Goal: Task Accomplishment & Management: Complete application form

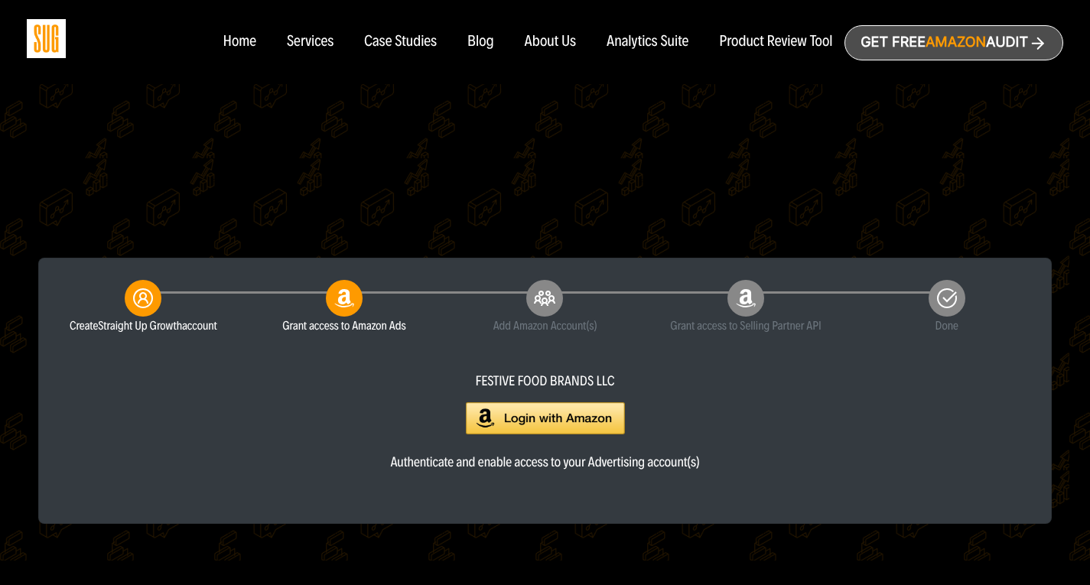
scroll to position [306, 0]
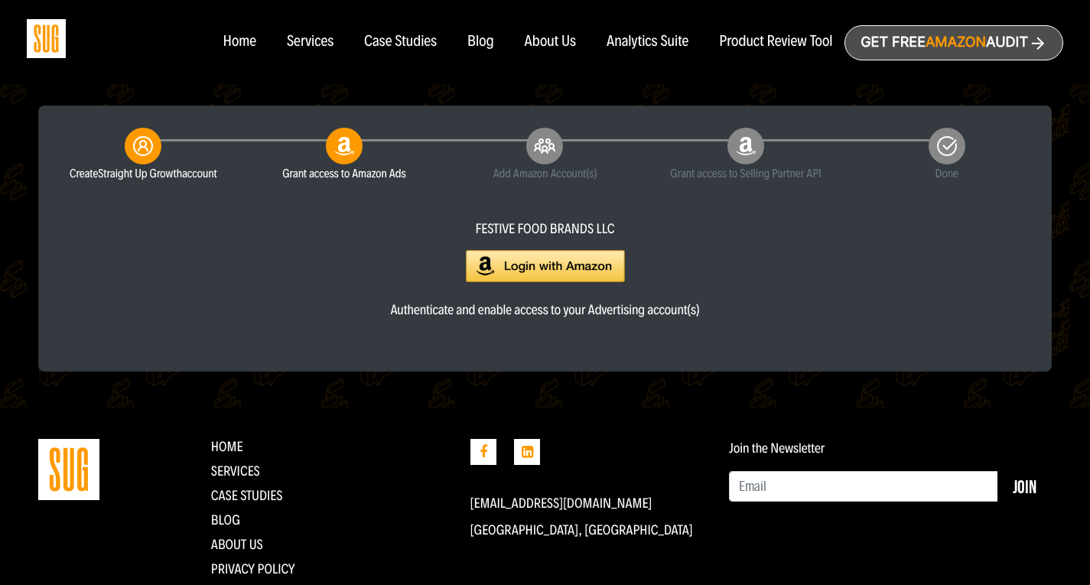
click at [524, 263] on img at bounding box center [545, 266] width 159 height 33
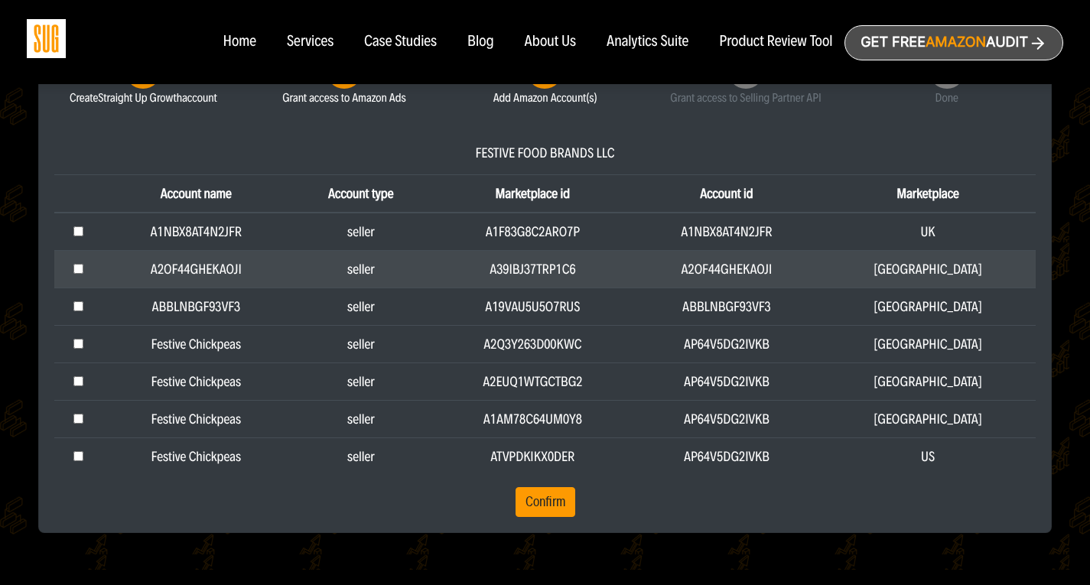
scroll to position [383, 0]
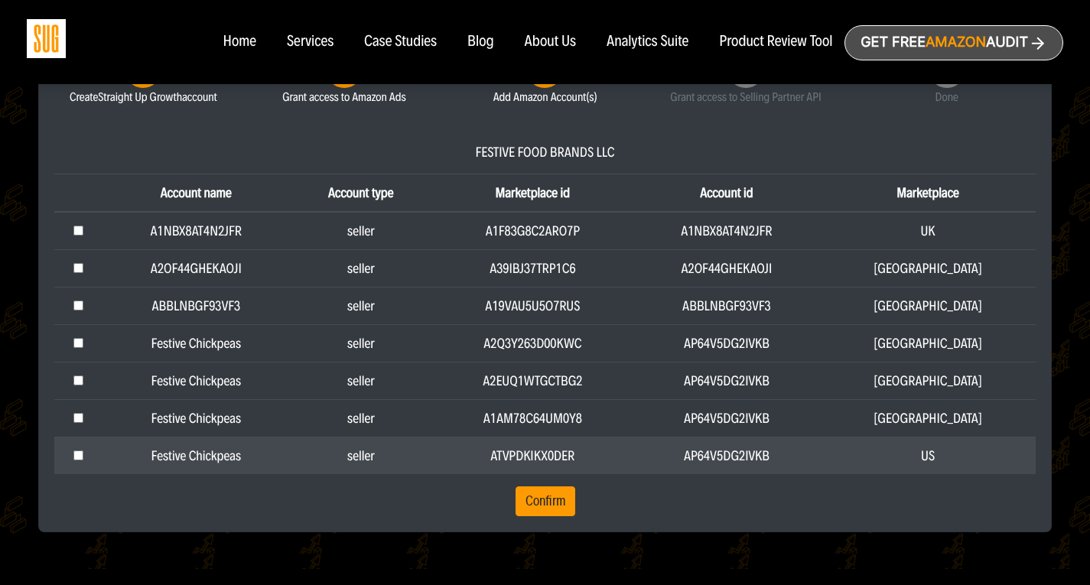
click at [80, 457] on input "checkbox" at bounding box center [78, 456] width 10 height 10
checkbox input "true"
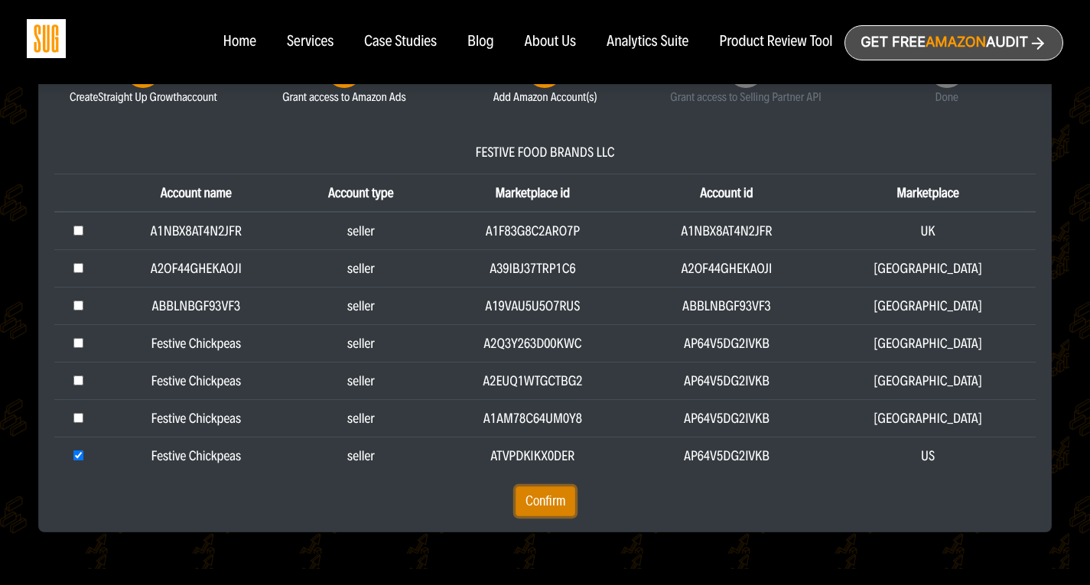
click at [535, 501] on button "Confirm" at bounding box center [546, 502] width 60 height 31
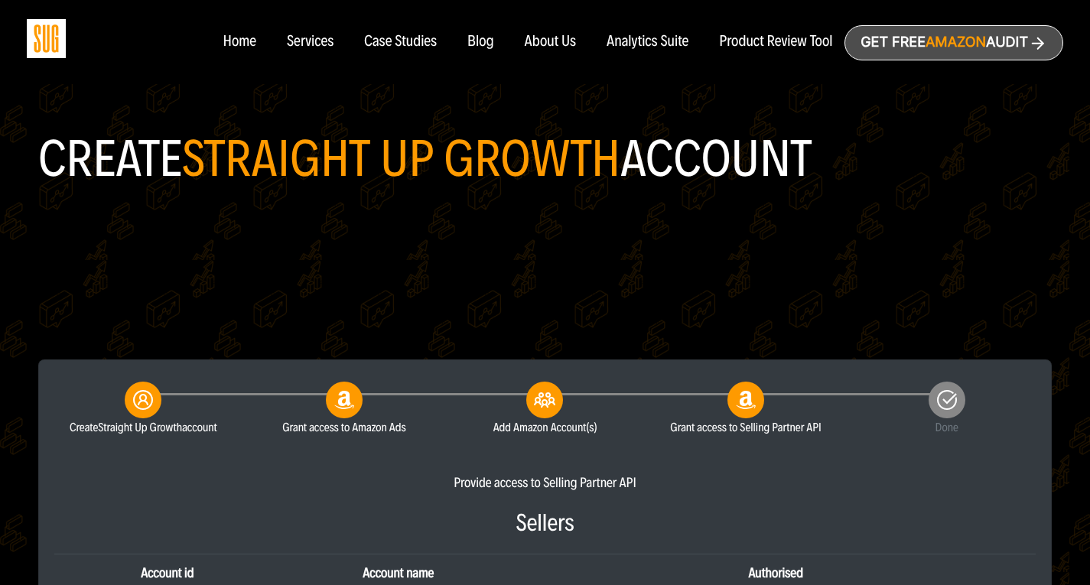
scroll to position [306, 0]
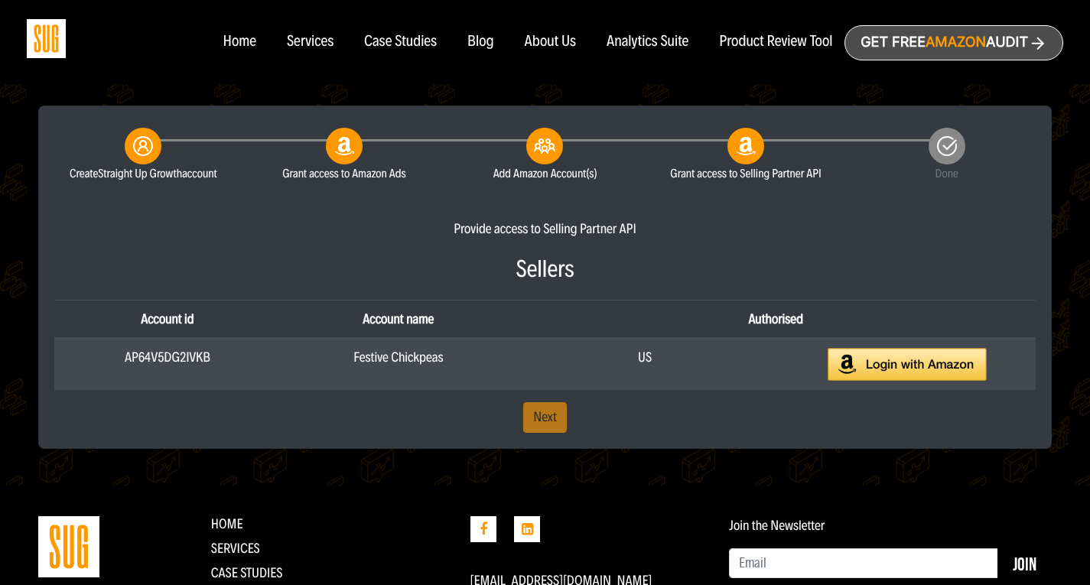
click at [868, 363] on img at bounding box center [907, 364] width 159 height 33
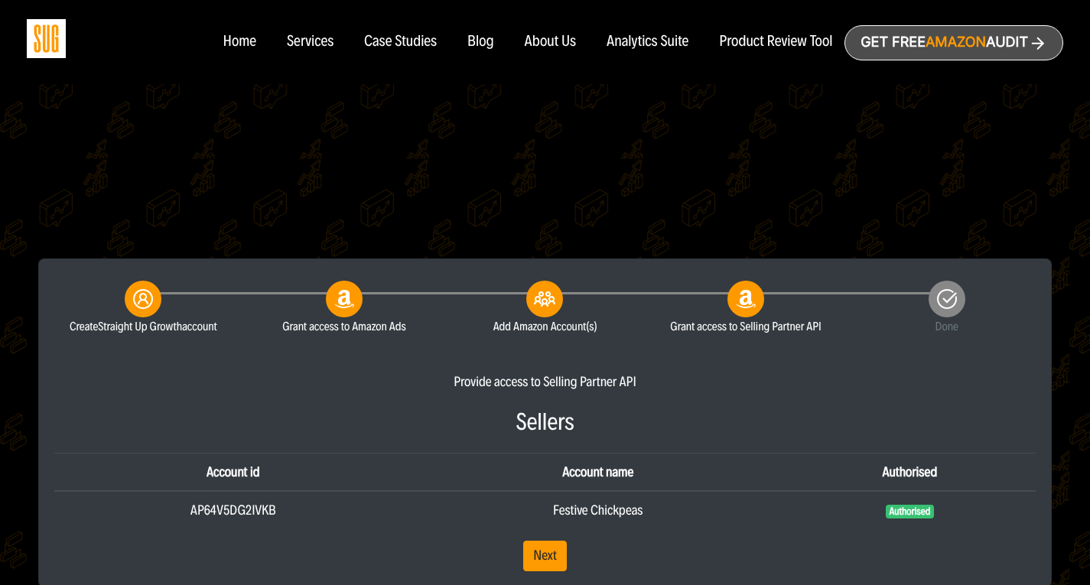
scroll to position [306, 0]
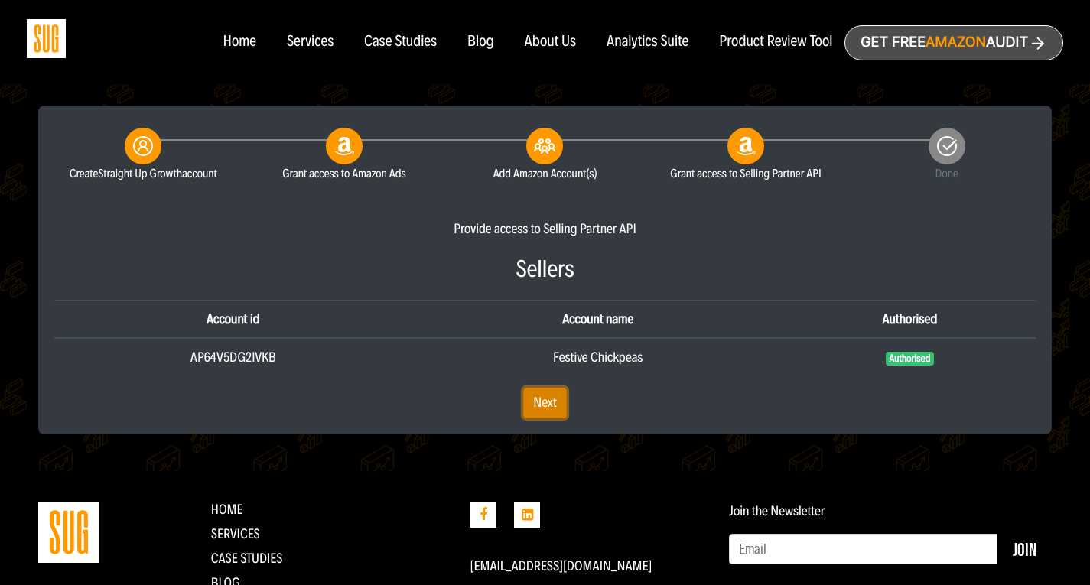
click at [553, 399] on link "Next" at bounding box center [545, 403] width 44 height 31
